Goal: Task Accomplishment & Management: Complete application form

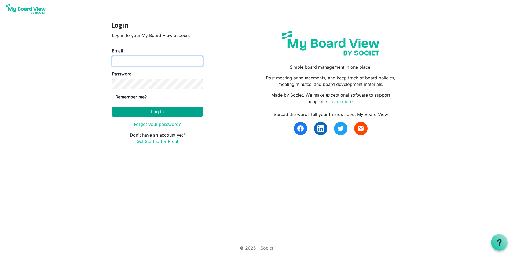
type input "cs@helpforce.community"
click at [167, 112] on button "Log in" at bounding box center [157, 111] width 91 height 10
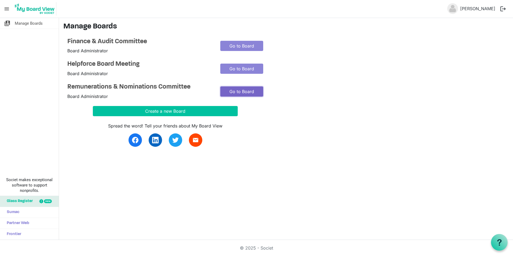
click at [237, 89] on link "Go to Board" at bounding box center [241, 91] width 43 height 10
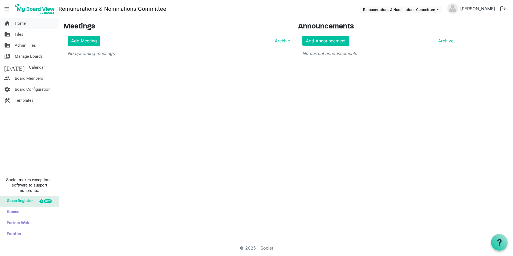
click at [34, 18] on link "home Home" at bounding box center [29, 23] width 59 height 11
click at [22, 19] on span "Home" at bounding box center [20, 23] width 11 height 11
click at [5, 8] on span "menu" at bounding box center [7, 9] width 10 height 10
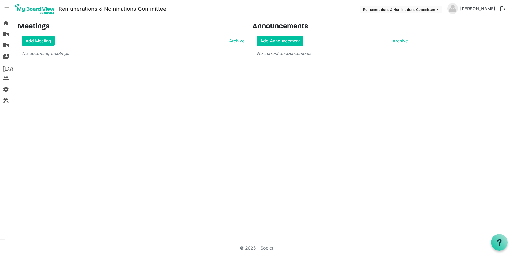
click at [6, 9] on span "menu" at bounding box center [7, 9] width 10 height 10
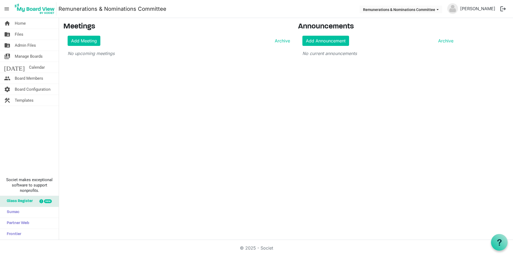
click at [46, 11] on img at bounding box center [34, 8] width 43 height 13
click at [442, 8] on button "Remunerations & Nominations Committee" at bounding box center [400, 10] width 83 height 8
click at [474, 31] on main "Meetings Add Meeting Archive No upcoming meetings Announcements Add Announcemen…" at bounding box center [286, 41] width 454 height 47
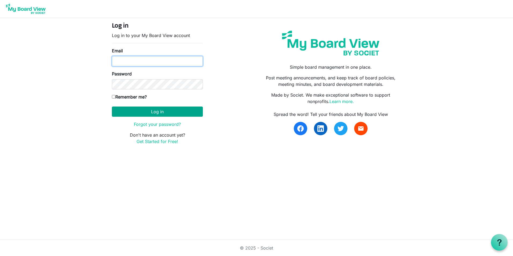
type input "[EMAIL_ADDRESS][DOMAIN_NAME]"
click at [159, 107] on button "Log in" at bounding box center [157, 111] width 91 height 10
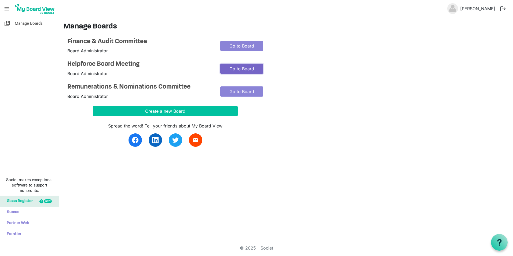
click at [241, 69] on link "Go to Board" at bounding box center [241, 69] width 43 height 10
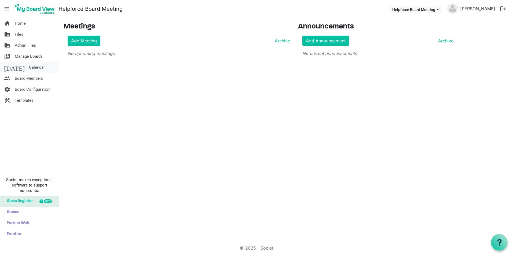
click at [29, 66] on span "Calendar" at bounding box center [37, 67] width 16 height 11
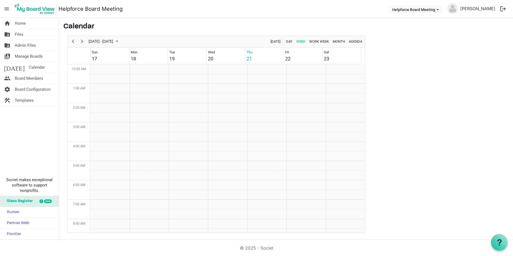
scroll to position [174, 0]
click at [335, 40] on span "Month" at bounding box center [338, 41] width 13 height 7
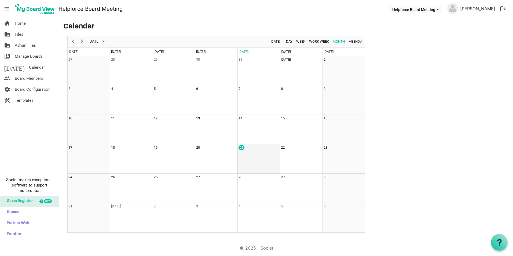
click at [259, 154] on td "21" at bounding box center [258, 158] width 42 height 29
click at [429, 160] on main "Calendar August 2025 Today Day Week Work Week Month Agenda Sunday Monday Tuesda…" at bounding box center [286, 127] width 454 height 219
click at [356, 43] on span "Agenda" at bounding box center [355, 41] width 14 height 7
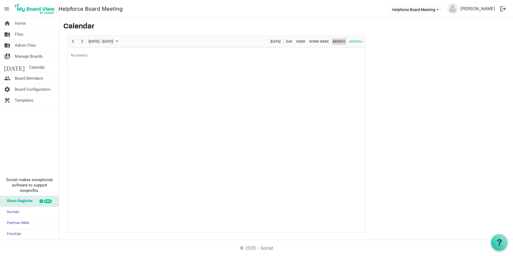
drag, startPoint x: 347, startPoint y: 42, endPoint x: 342, endPoint y: 42, distance: 4.6
click at [345, 42] on div "Today Day Week Work Week Month Agenda" at bounding box center [316, 41] width 96 height 11
click at [336, 40] on span "Month" at bounding box center [338, 41] width 13 height 7
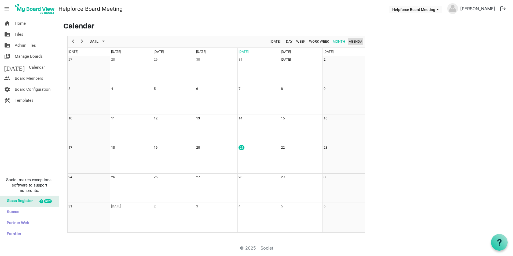
click at [358, 41] on span "Agenda" at bounding box center [355, 41] width 14 height 7
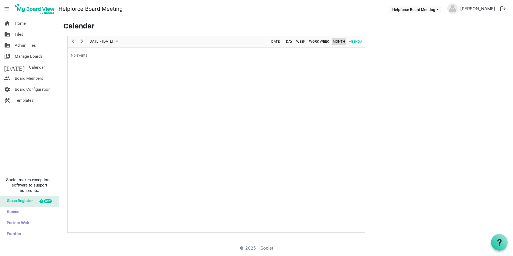
click at [334, 40] on span "Month" at bounding box center [338, 41] width 13 height 7
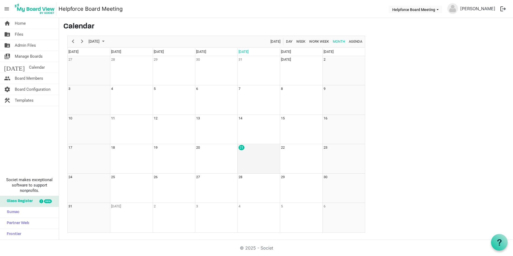
click at [243, 156] on td "21" at bounding box center [258, 158] width 42 height 29
click at [246, 155] on td "21" at bounding box center [258, 158] width 42 height 29
click at [30, 57] on span "Manage Boards" at bounding box center [29, 56] width 28 height 11
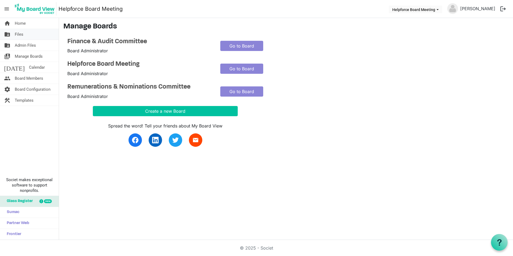
click at [20, 34] on span "Files" at bounding box center [19, 34] width 9 height 11
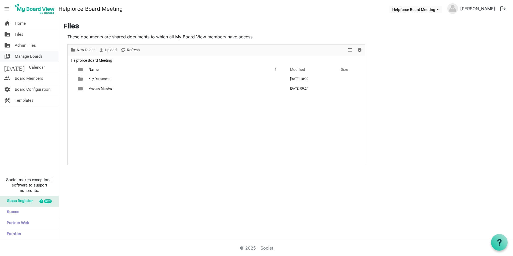
click at [24, 56] on span "Manage Boards" at bounding box center [29, 56] width 28 height 11
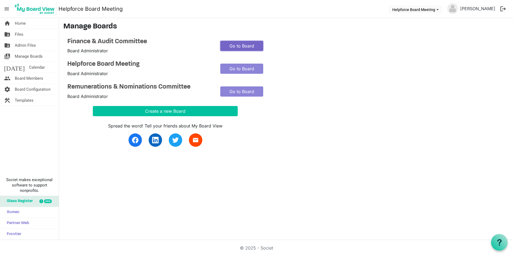
click at [233, 44] on link "Go to Board" at bounding box center [241, 46] width 43 height 10
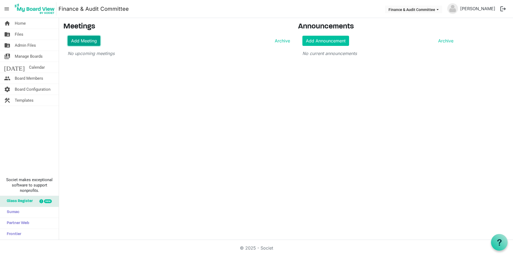
click at [80, 40] on link "Add Meeting" at bounding box center [84, 41] width 33 height 10
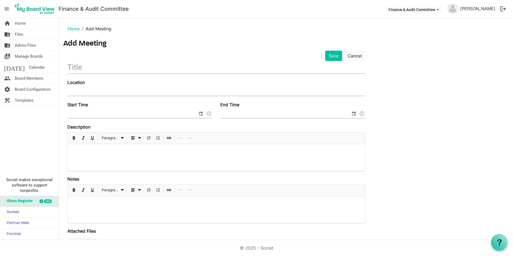
click at [83, 68] on input "text" at bounding box center [216, 67] width 298 height 13
type input "Finance & Audit committee"
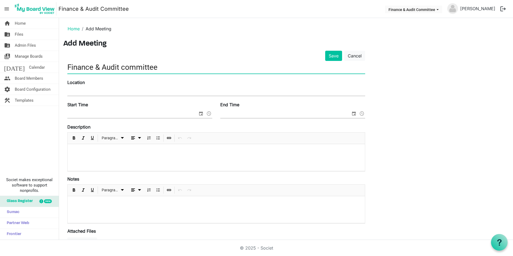
type input "Online"
type input "06/08/2025 10:00"
type input "06/08/2025 11:30"
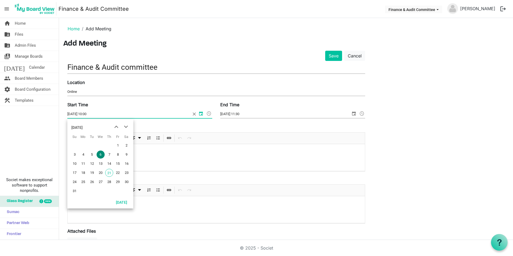
click at [99, 113] on input "06/08/2025 10:00" at bounding box center [128, 114] width 123 height 8
click at [123, 128] on span "next month" at bounding box center [125, 127] width 9 height 10
click at [103, 182] on span "29" at bounding box center [101, 182] width 8 height 8
click at [107, 116] on input "29/10/2025 10:00" at bounding box center [128, 114] width 123 height 8
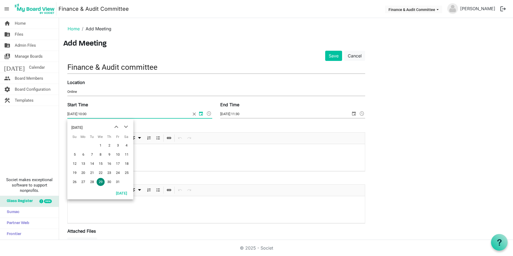
click at [208, 113] on span at bounding box center [209, 113] width 6 height 7
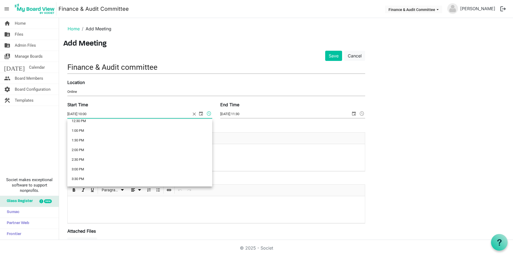
scroll to position [247, 0]
click at [97, 150] on li "2:00 PM" at bounding box center [139, 150] width 145 height 10
type input "29/10/2025 14:00"
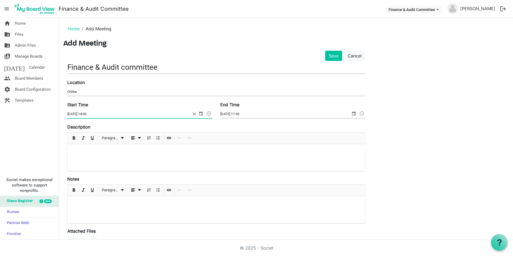
click at [362, 115] on span at bounding box center [362, 113] width 6 height 7
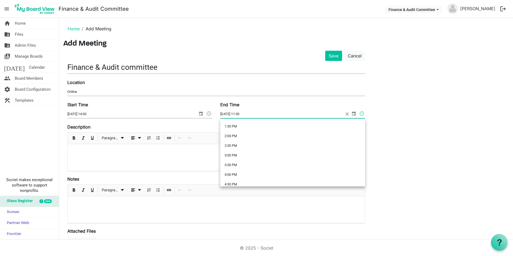
scroll to position [276, 0]
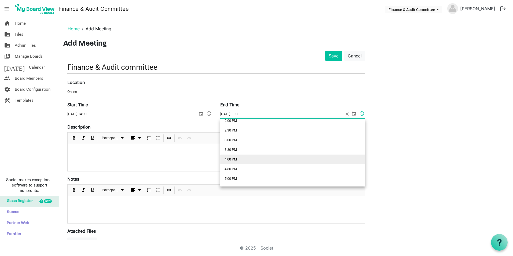
click at [245, 160] on li "4:00 PM" at bounding box center [292, 159] width 145 height 10
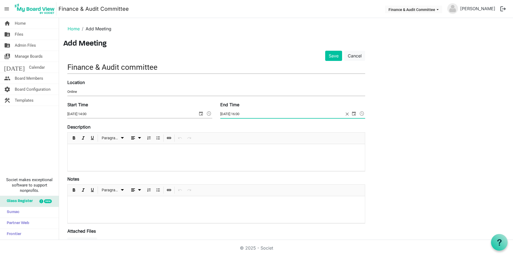
click at [234, 113] on input "06/08/2025 16:00" at bounding box center [281, 114] width 123 height 8
click at [229, 113] on input "06/08/2025 16:00" at bounding box center [281, 114] width 123 height 8
drag, startPoint x: 239, startPoint y: 113, endPoint x: 220, endPoint y: 113, distance: 19.6
click at [220, 113] on div "End Time 06/08/2025 16:00" at bounding box center [292, 110] width 153 height 18
type input "29/10/2416:00"
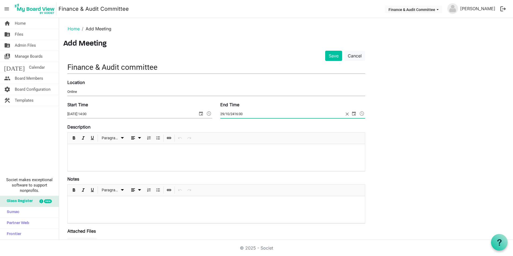
click at [325, 51] on button "Save" at bounding box center [333, 56] width 17 height 10
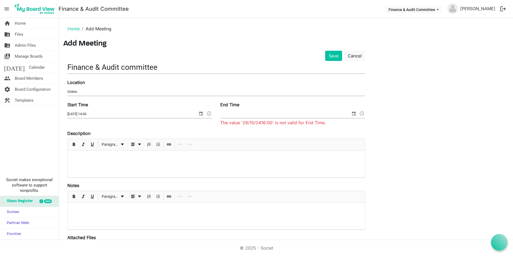
click at [271, 116] on input "End Time" at bounding box center [285, 114] width 130 height 8
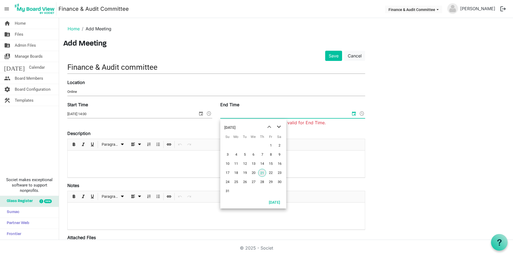
click at [278, 125] on span "next month" at bounding box center [278, 127] width 9 height 10
click at [252, 180] on span "29" at bounding box center [253, 182] width 8 height 8
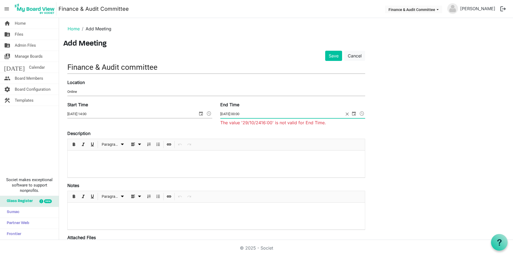
click at [362, 113] on span at bounding box center [362, 113] width 6 height 7
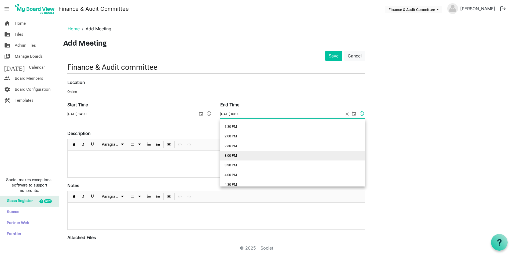
scroll to position [268, 0]
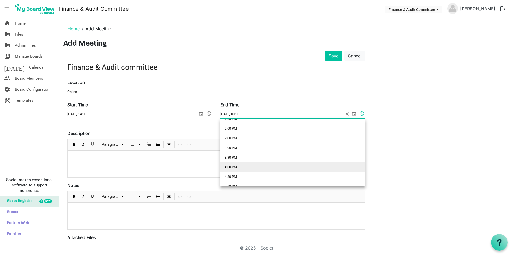
click at [243, 167] on li "4:00 PM" at bounding box center [292, 167] width 145 height 10
type input "[DATE] 16:00"
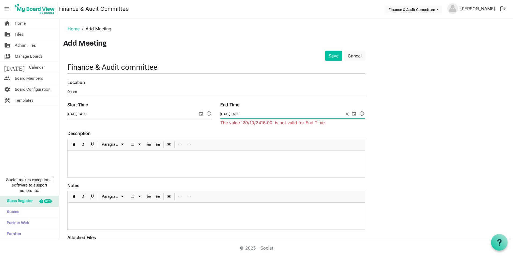
click at [376, 135] on div "Save Cancel Finance & Audit committee Location Online Start Time [DATE] 14:00 E…" at bounding box center [285, 198] width 445 height 294
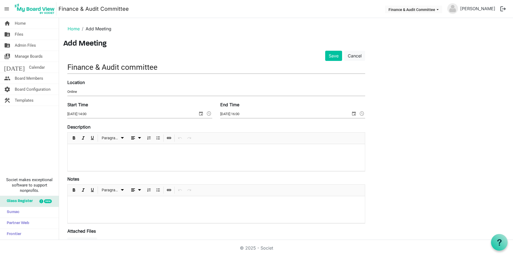
click at [101, 88] on input "Online" at bounding box center [216, 92] width 298 height 8
drag, startPoint x: 170, startPoint y: 66, endPoint x: 184, endPoint y: 68, distance: 14.3
click at [170, 66] on input "Finance & Audit committee" at bounding box center [216, 67] width 298 height 13
drag, startPoint x: 180, startPoint y: 66, endPoint x: 59, endPoint y: 67, distance: 121.2
click at [59, 67] on main "Home Add Meeting Add Meeting Save Cancel Finance & Audit committee Location Onl…" at bounding box center [286, 180] width 454 height 325
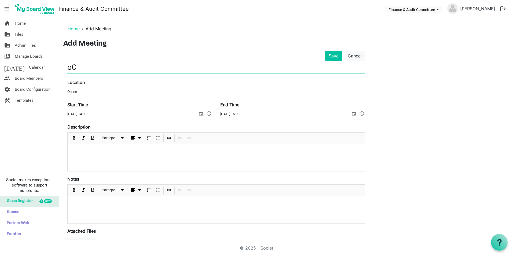
type input "o"
click at [75, 66] on input "text" at bounding box center [216, 67] width 298 height 13
type input "Finance & Audit committee"
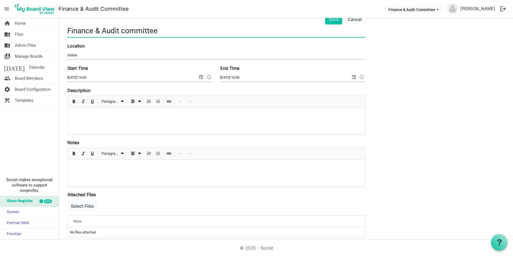
scroll to position [0, 0]
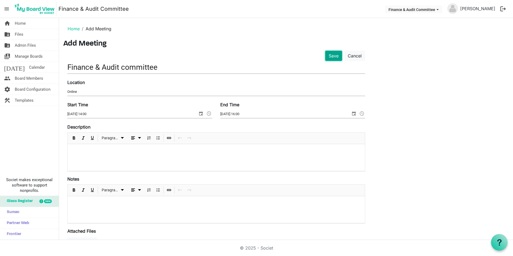
click at [341, 58] on button "Save" at bounding box center [333, 56] width 17 height 10
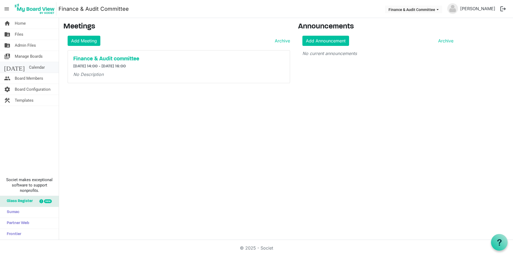
click at [29, 63] on span "Calendar" at bounding box center [37, 67] width 16 height 11
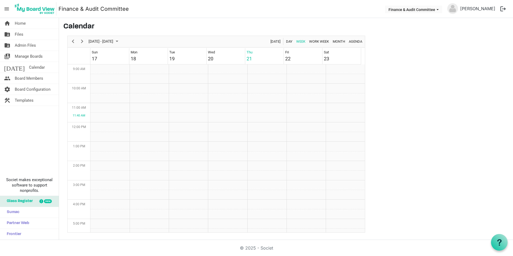
scroll to position [174, 0]
click at [337, 41] on span "Month" at bounding box center [338, 41] width 13 height 7
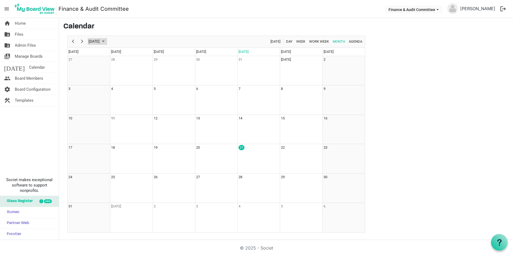
click at [100, 43] on span "[DATE]" at bounding box center [94, 41] width 12 height 7
click at [385, 84] on main "Calendar [DATE] [DATE] Day Week Work Week Month Agenda [DATE] Feb Mar Apr May J…" at bounding box center [286, 127] width 454 height 219
click at [84, 40] on span "Next" at bounding box center [82, 41] width 6 height 7
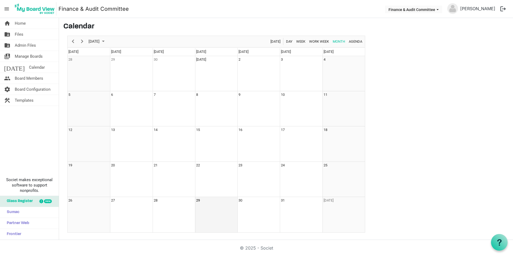
click at [197, 213] on td "29" at bounding box center [216, 214] width 42 height 35
click at [29, 52] on span "Manage Boards" at bounding box center [29, 56] width 28 height 11
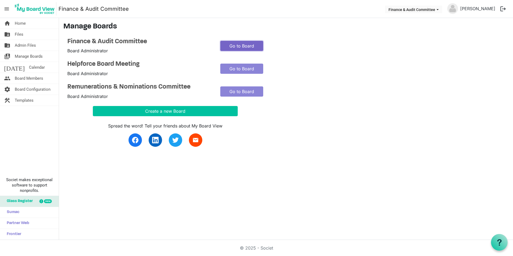
click at [244, 46] on link "Go to Board" at bounding box center [241, 46] width 43 height 10
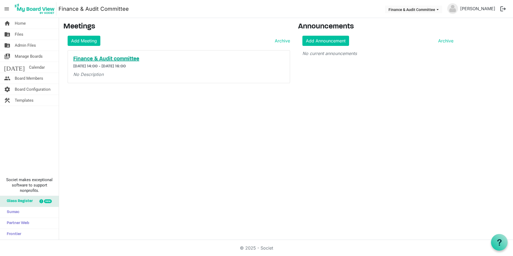
click at [123, 57] on h5 "Finance & Audit committee" at bounding box center [178, 59] width 211 height 6
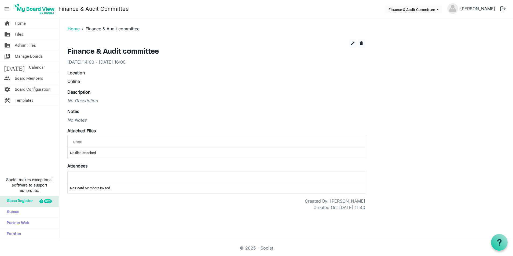
click at [87, 83] on div "Online" at bounding box center [216, 81] width 298 height 6
click at [353, 44] on span "edit" at bounding box center [352, 43] width 5 height 5
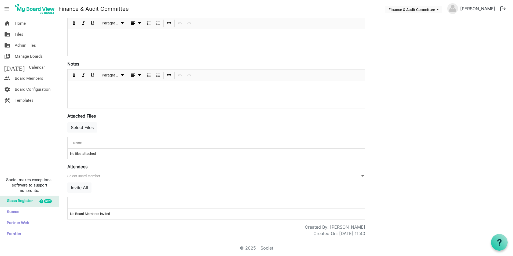
scroll to position [105, 0]
click at [97, 204] on div at bounding box center [199, 202] width 256 height 8
click at [83, 180] on div "null Invite All" at bounding box center [216, 183] width 298 height 25
click at [84, 184] on button "Invite All" at bounding box center [79, 186] width 24 height 10
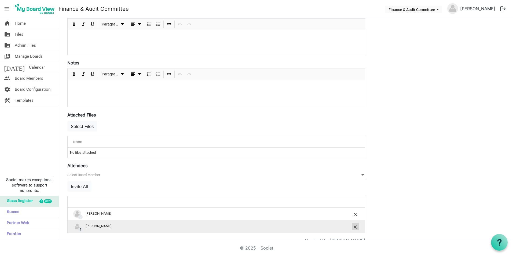
click at [356, 224] on button "is Command column column header" at bounding box center [356, 227] width 8 height 8
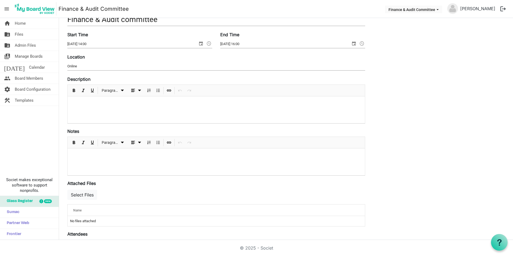
scroll to position [0, 0]
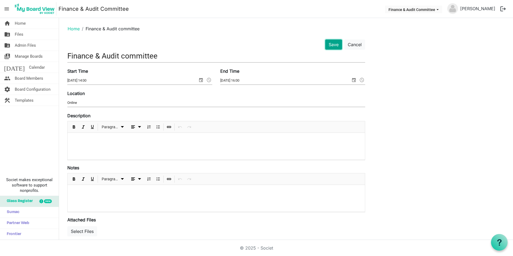
click at [334, 43] on button "Save" at bounding box center [333, 44] width 17 height 10
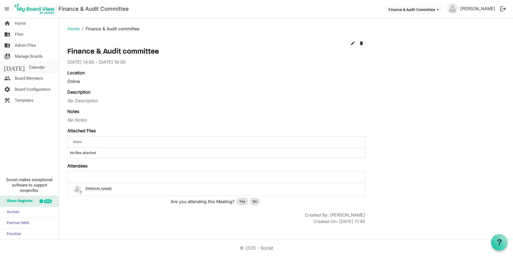
click at [29, 66] on span "Calendar" at bounding box center [37, 67] width 16 height 11
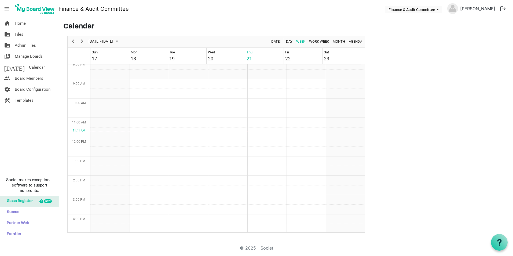
scroll to position [147, 0]
click at [343, 42] on span "Month" at bounding box center [338, 41] width 13 height 7
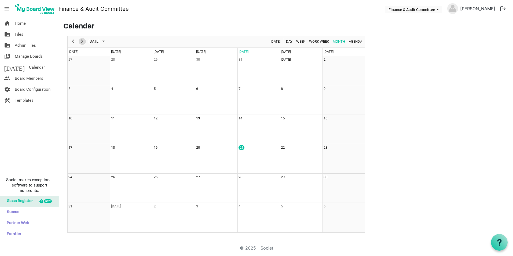
click at [83, 42] on span "Next" at bounding box center [82, 41] width 6 height 7
